Goal: Find contact information: Find contact information

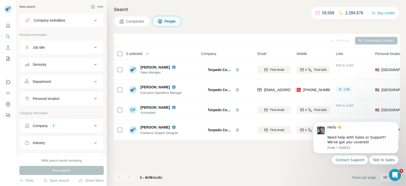
click at [57, 131] on button "Company 1" at bounding box center [62, 126] width 84 height 12
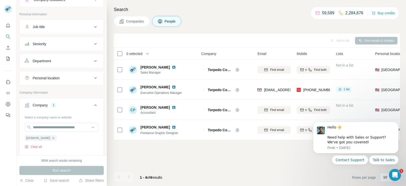
scroll to position [20, 0]
click at [36, 146] on button "Clear all" at bounding box center [33, 147] width 17 height 5
click at [57, 125] on input "text" at bounding box center [62, 127] width 74 height 9
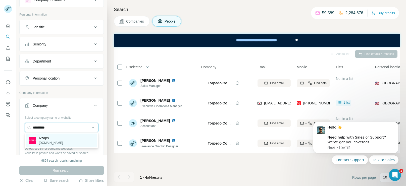
type input "*********"
click at [55, 141] on div "Rzaps [DOMAIN_NAME]" at bounding box center [61, 141] width 71 height 14
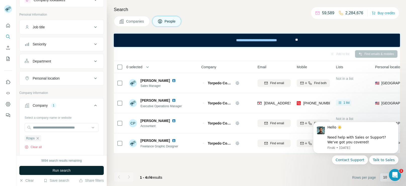
click at [68, 173] on span "Run search" at bounding box center [62, 170] width 18 height 5
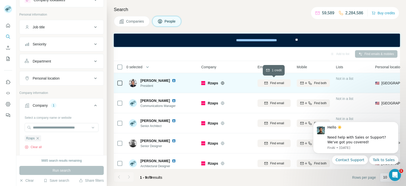
click at [272, 81] on span "Find email" at bounding box center [277, 83] width 14 height 5
